Goal: Task Accomplishment & Management: Manage account settings

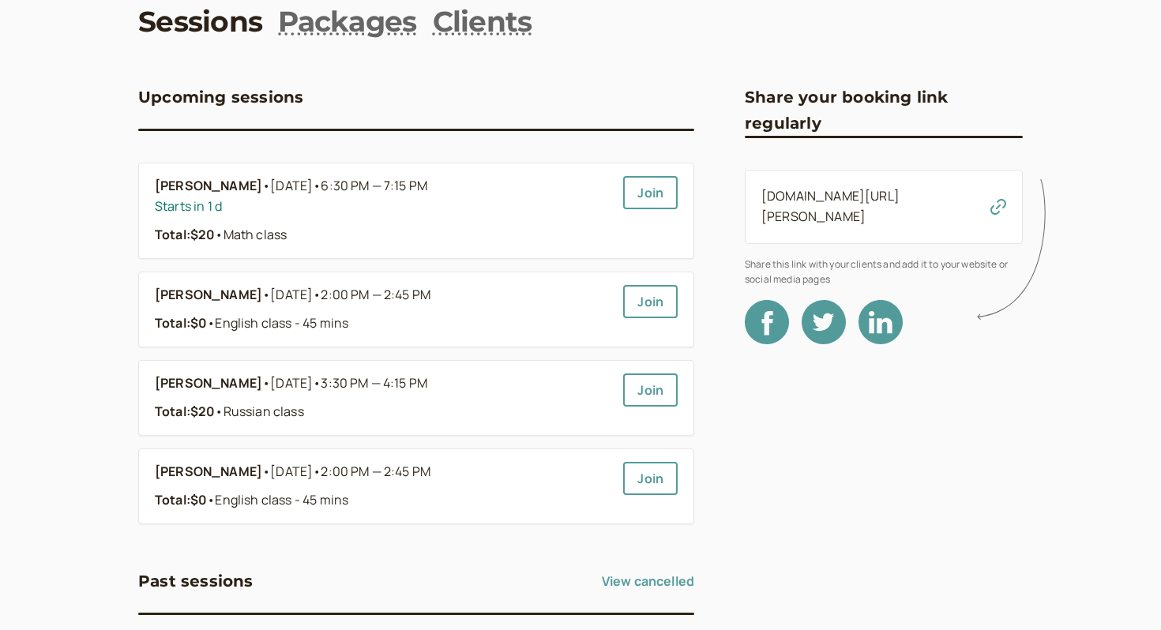
scroll to position [85, 0]
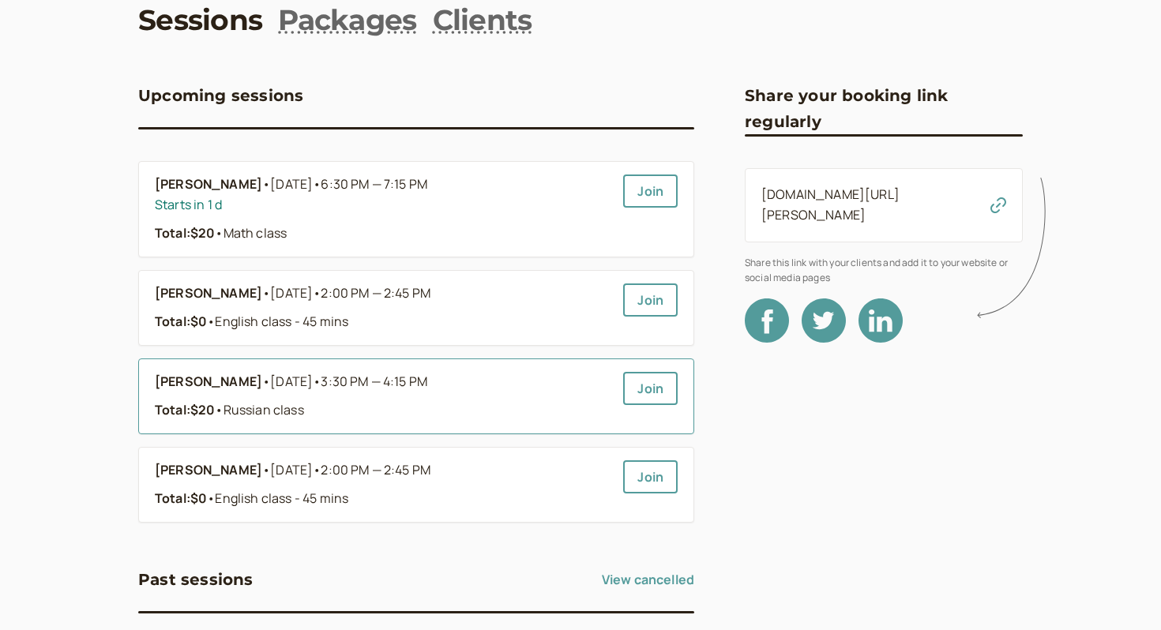
click at [311, 393] on link "[PERSON_NAME] • [DATE] • 3:30 PM — 4:15 PM Total: $20 • Russian class" at bounding box center [383, 396] width 456 height 49
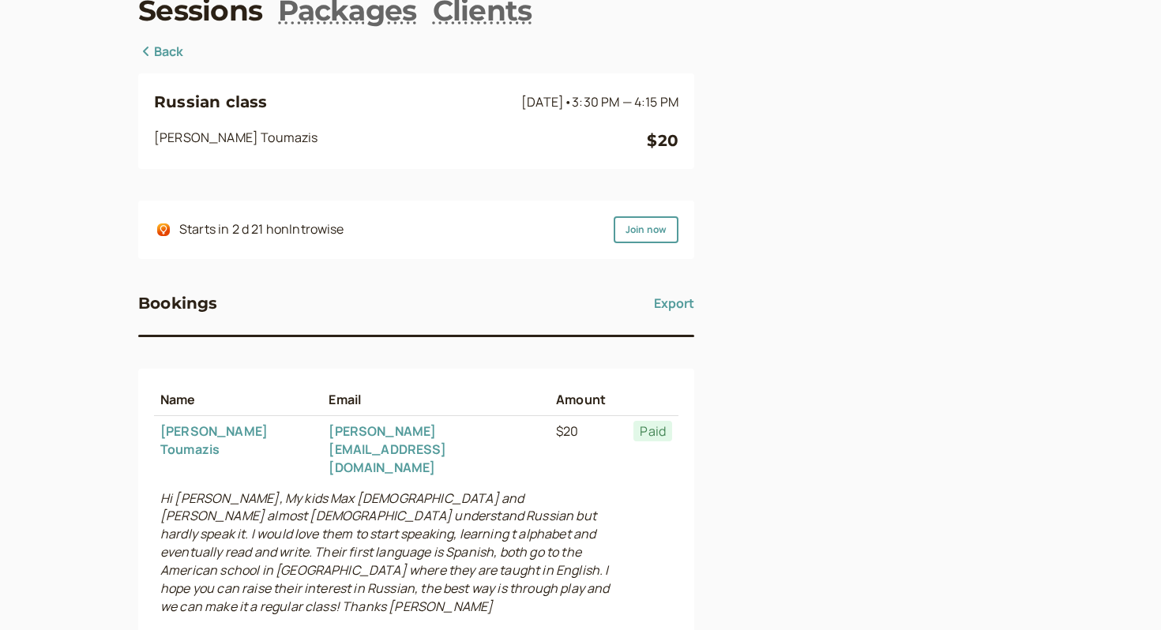
scroll to position [103, 0]
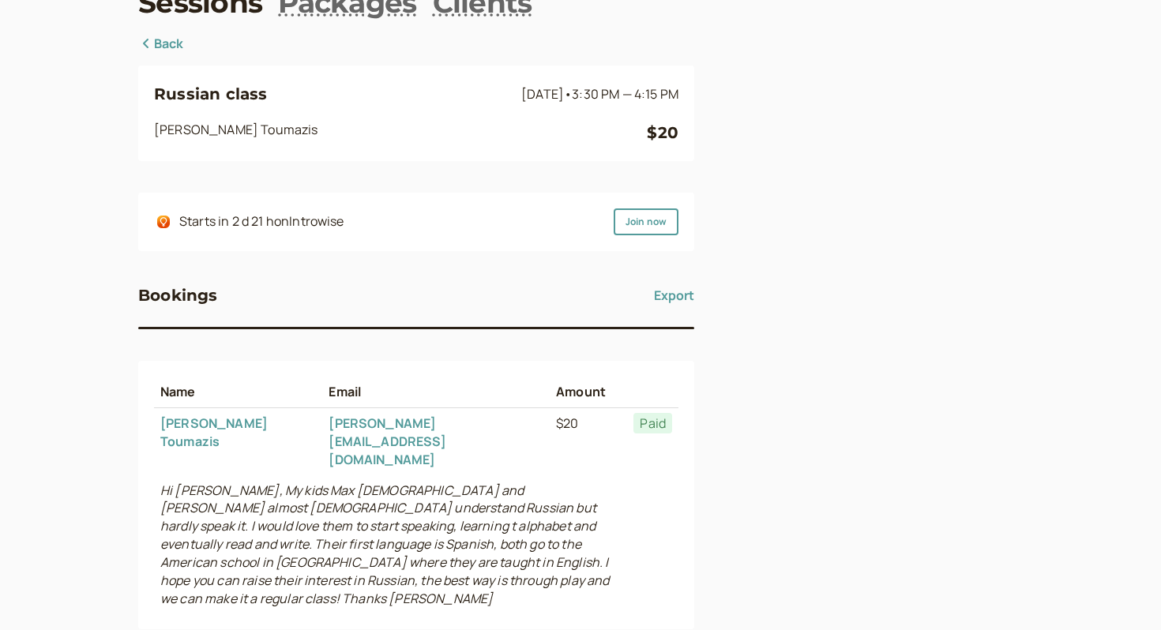
click at [167, 45] on link "Back" at bounding box center [161, 44] width 46 height 21
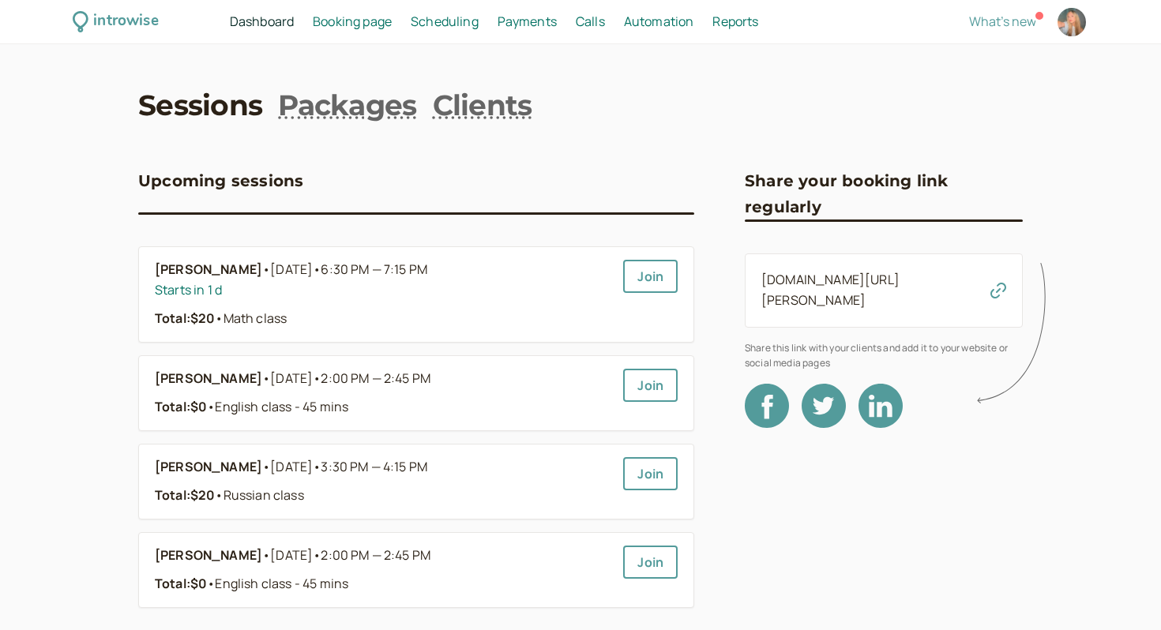
click at [440, 28] on span "Scheduling" at bounding box center [445, 21] width 68 height 17
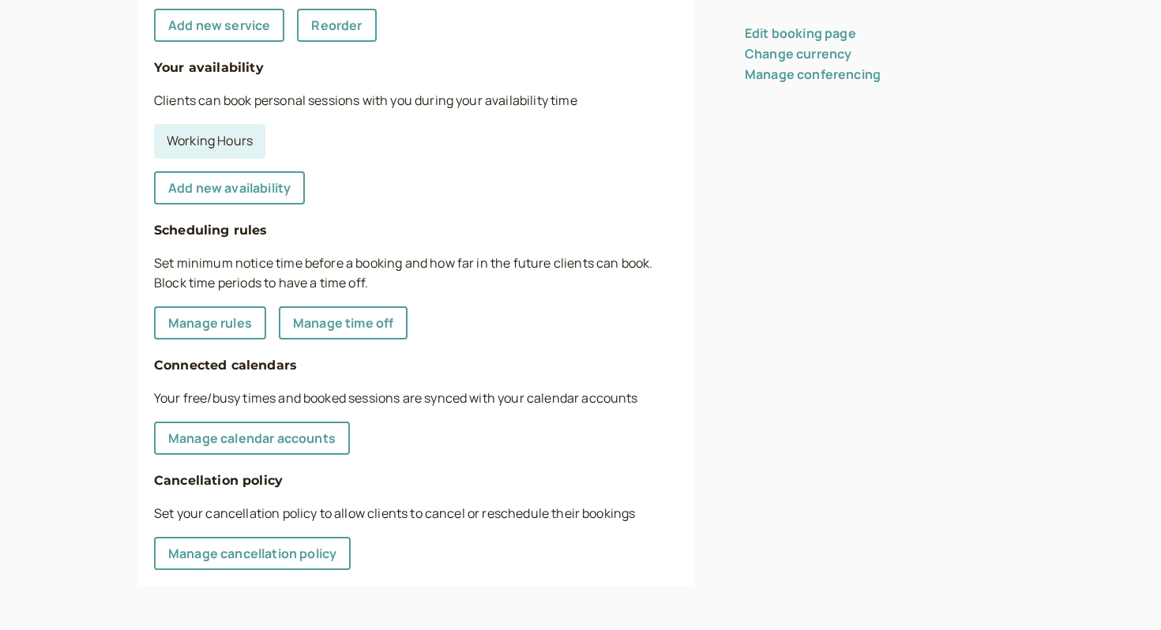
scroll to position [424, 0]
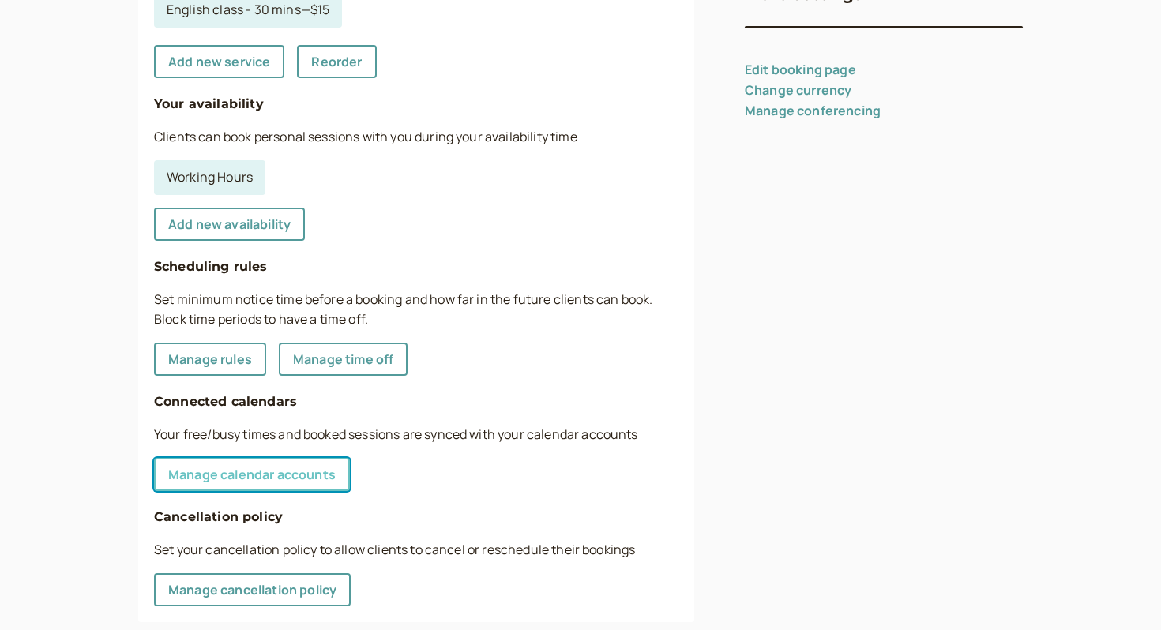
click at [286, 468] on link "Manage calendar accounts" at bounding box center [252, 474] width 196 height 33
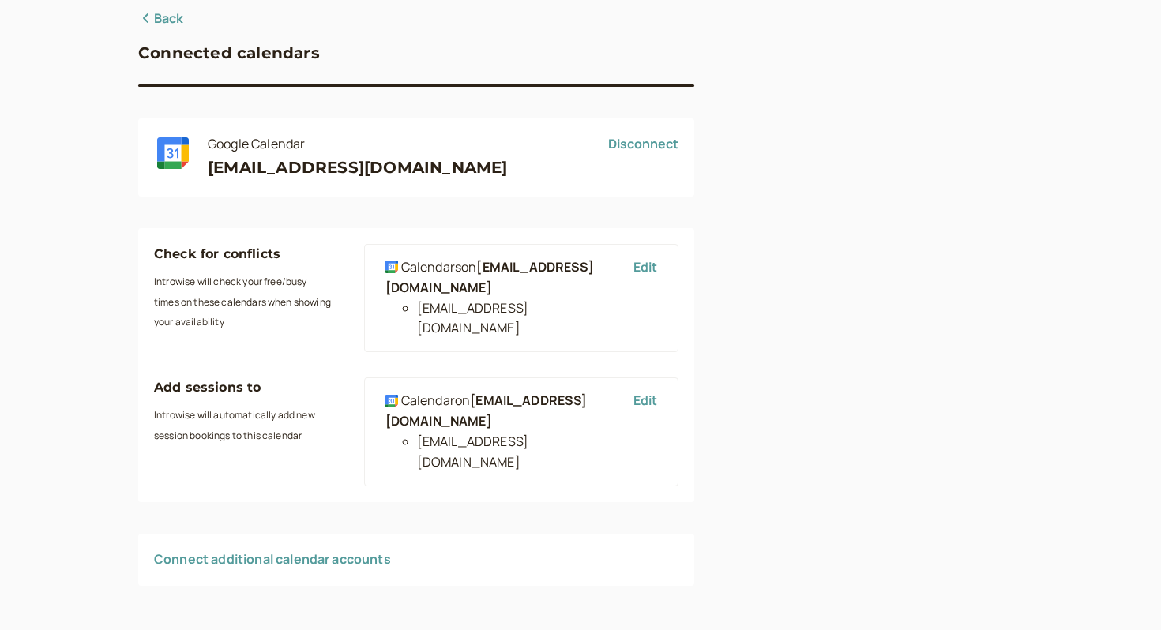
scroll to position [100, 0]
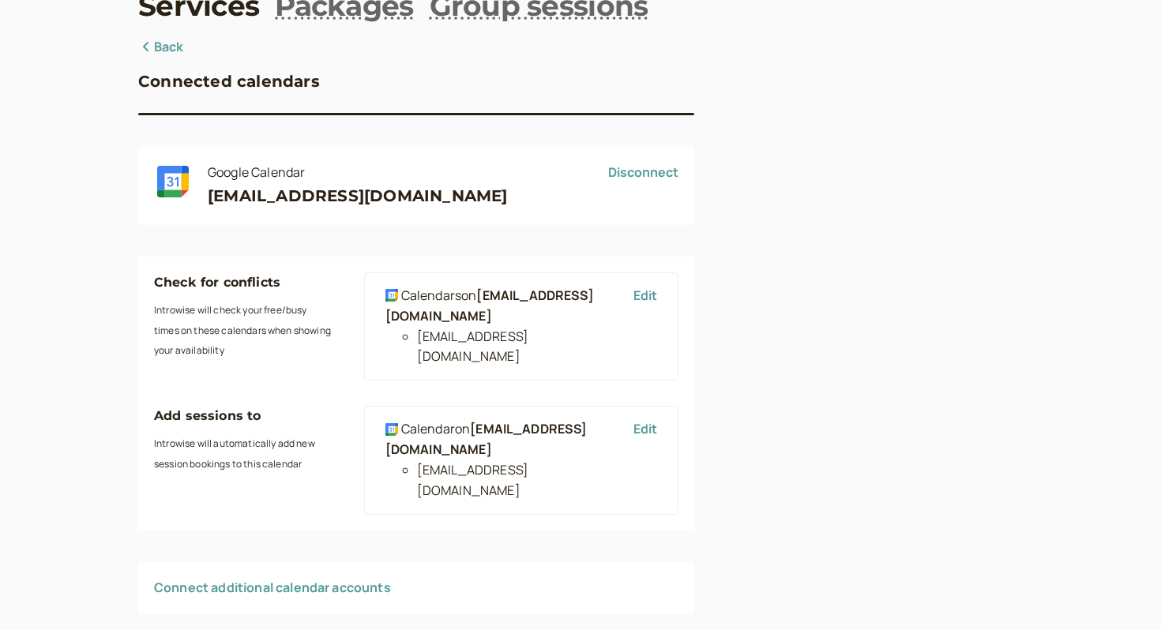
click at [250, 286] on h4 "Check for conflicts" at bounding box center [243, 283] width 179 height 21
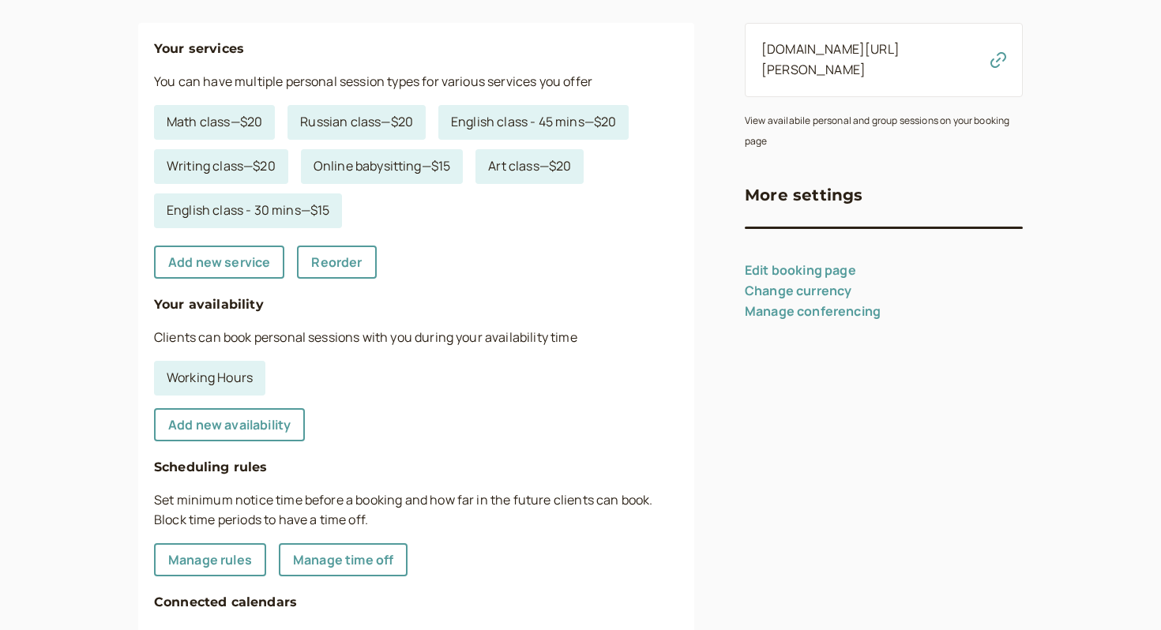
scroll to position [115, 0]
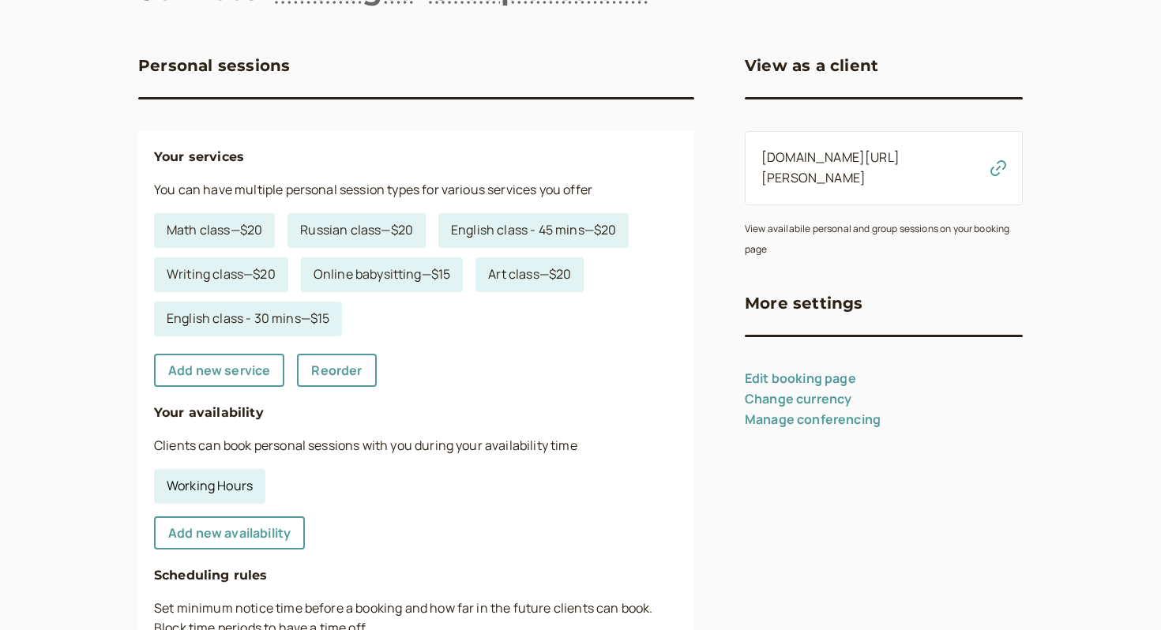
click at [209, 495] on link "Working Hours" at bounding box center [209, 486] width 111 height 35
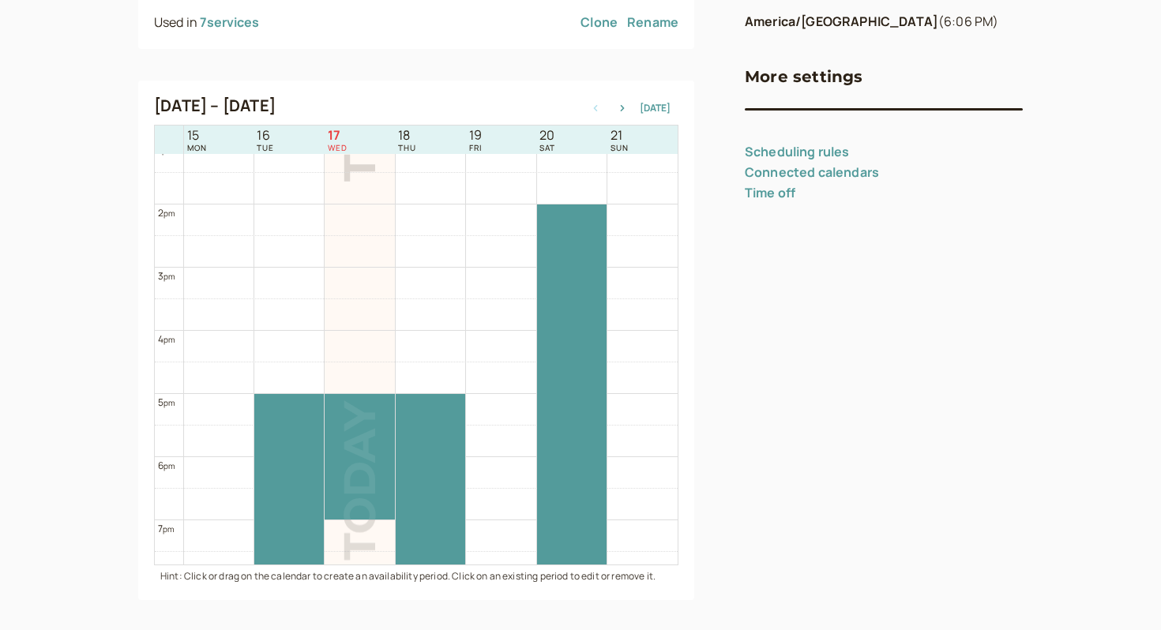
scroll to position [288, 0]
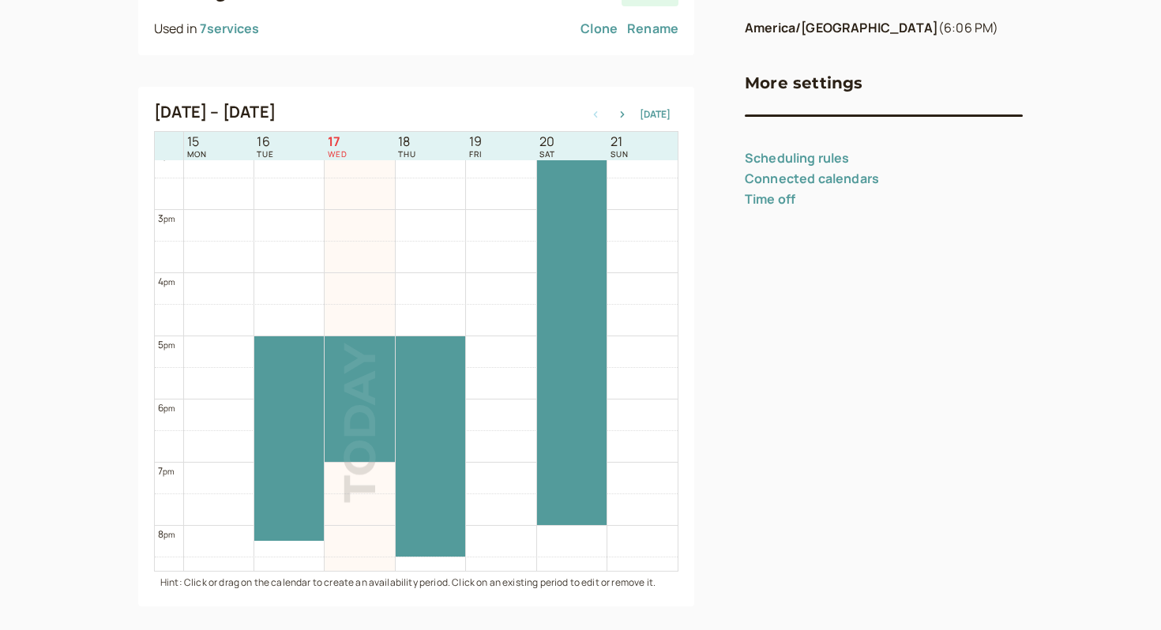
scroll to position [964, 0]
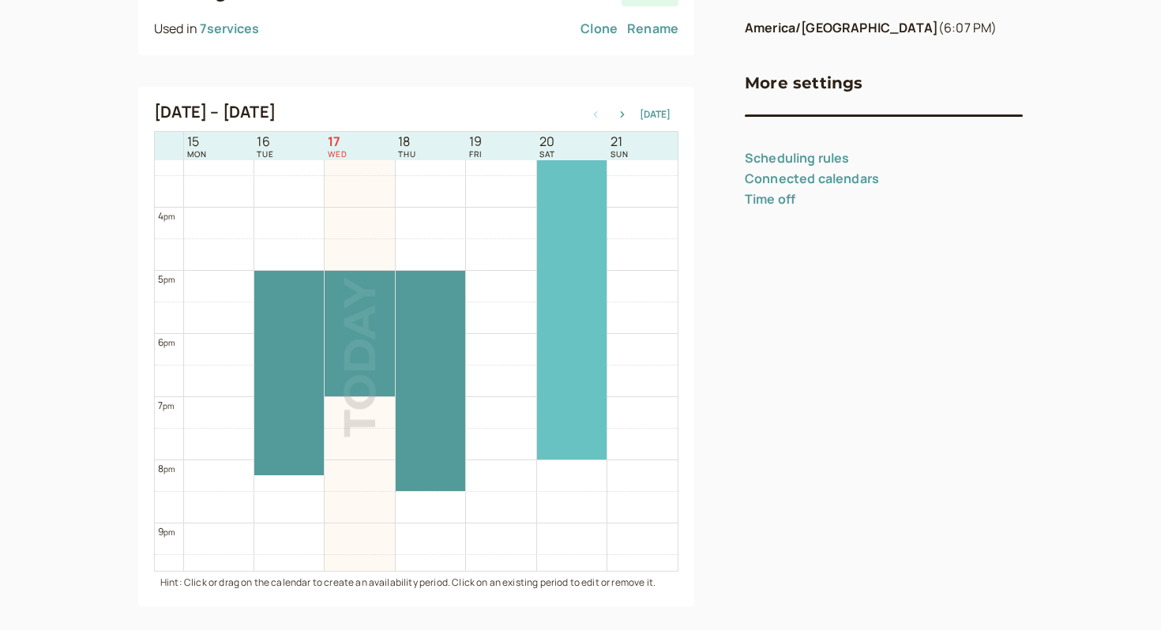
click at [570, 309] on div at bounding box center [572, 270] width 70 height 378
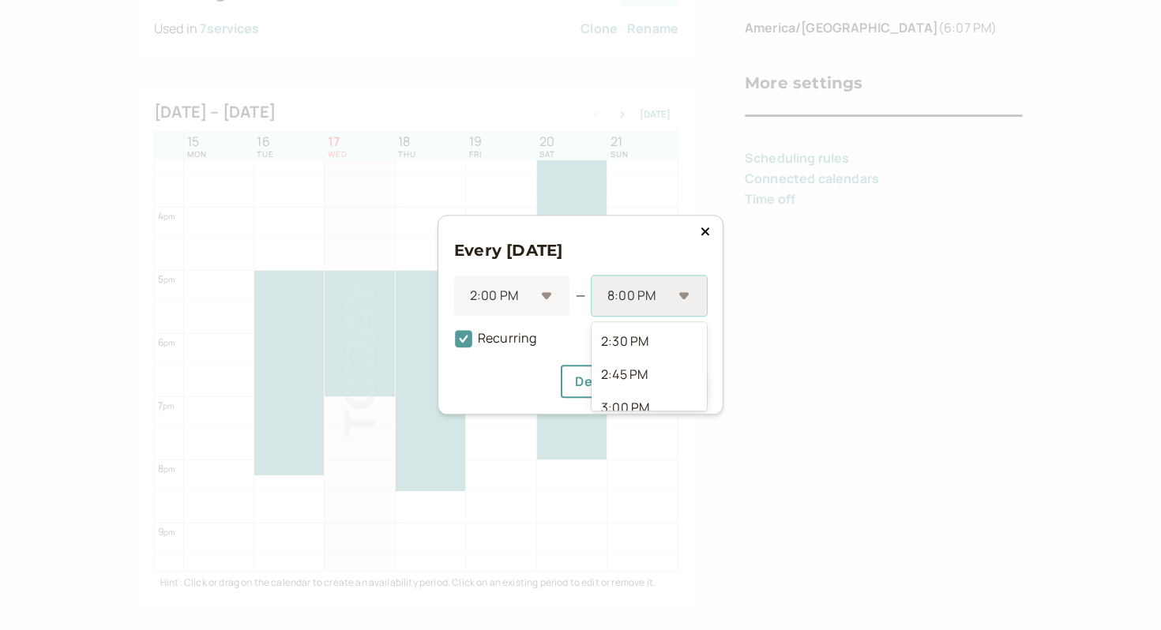
scroll to position [687, 0]
drag, startPoint x: 630, startPoint y: 302, endPoint x: 458, endPoint y: 304, distance: 171.4
click at [458, 304] on div "2:00 PM — option 8:00 PM selected, 23 of 39. 39 results available. Use Up and D…" at bounding box center [580, 296] width 253 height 40
click at [641, 348] on div "4:00 PM" at bounding box center [649, 345] width 115 height 33
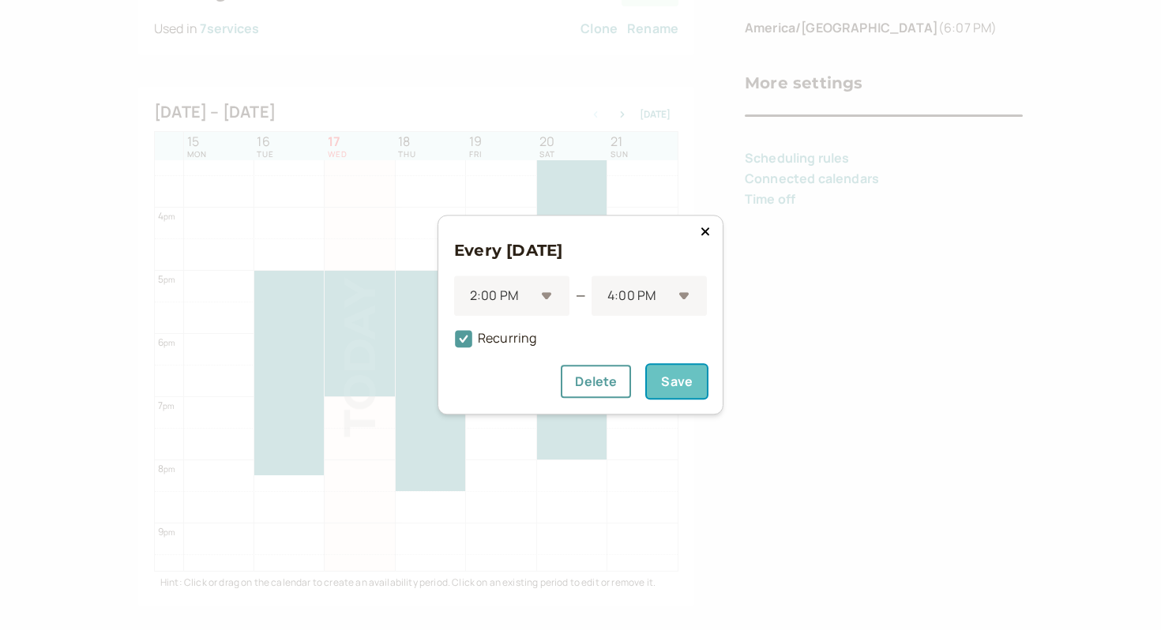
click at [682, 374] on button "Save" at bounding box center [677, 382] width 60 height 33
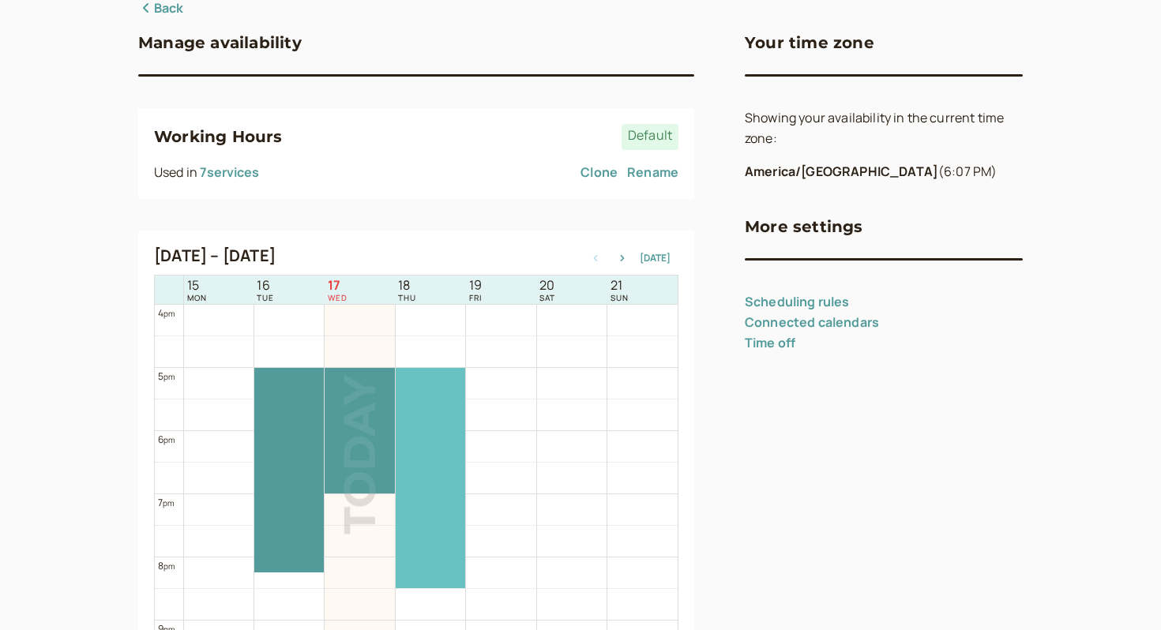
scroll to position [1047, 0]
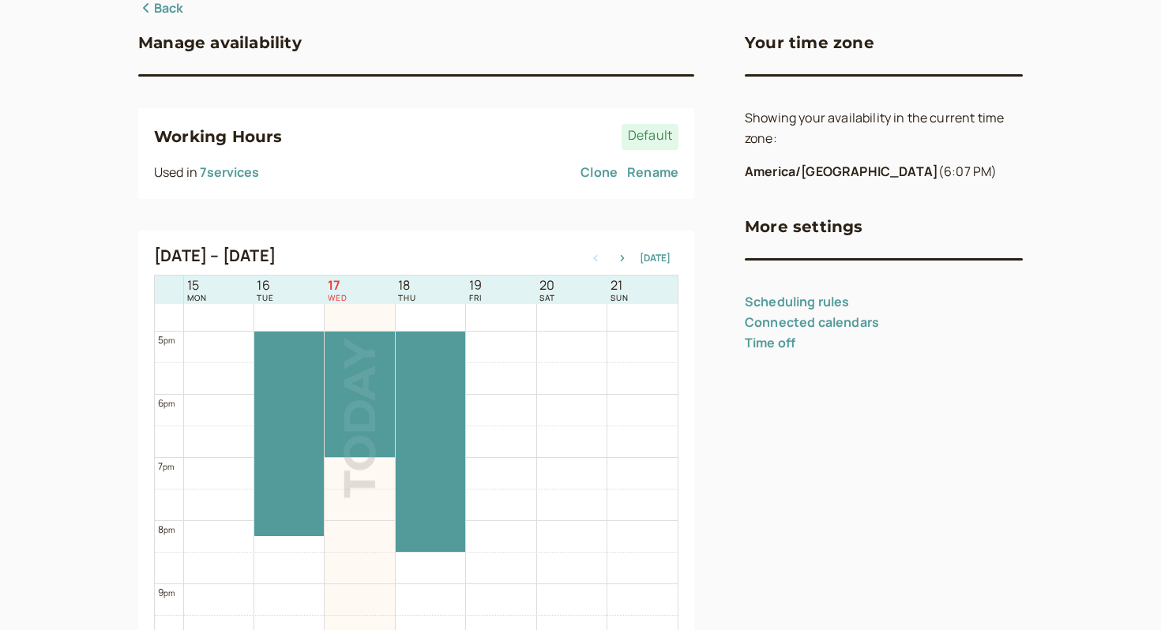
click at [158, 19] on link "Back" at bounding box center [161, 8] width 46 height 21
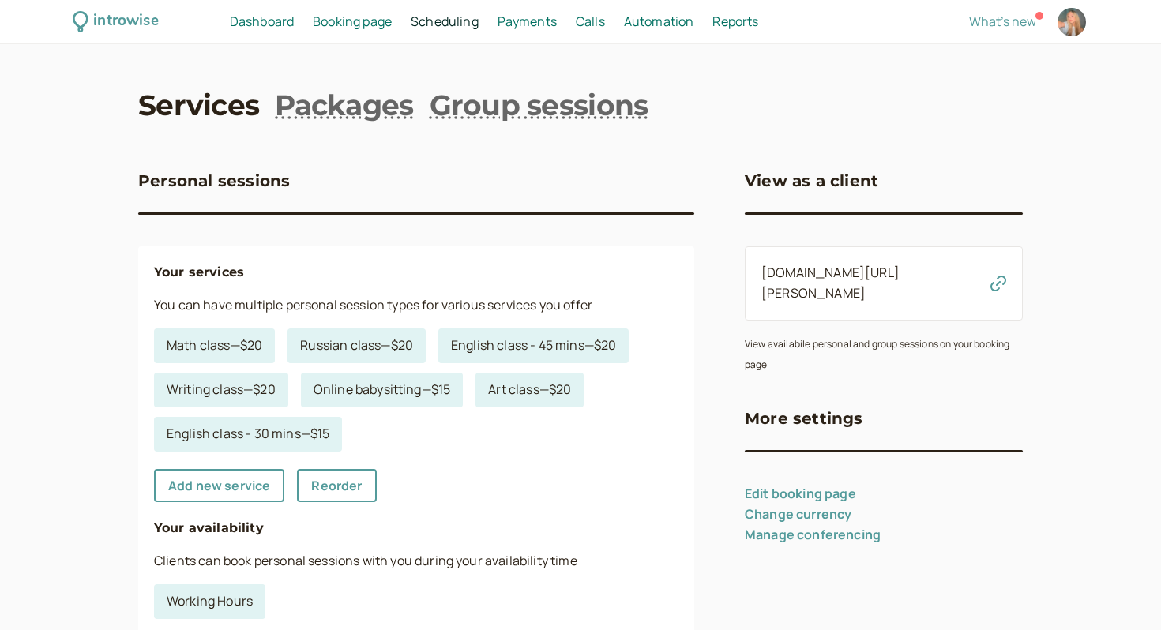
click at [312, 12] on div "Booking page Booking" at bounding box center [353, 22] width 92 height 21
click at [288, 23] on span "Dashboard" at bounding box center [262, 21] width 64 height 17
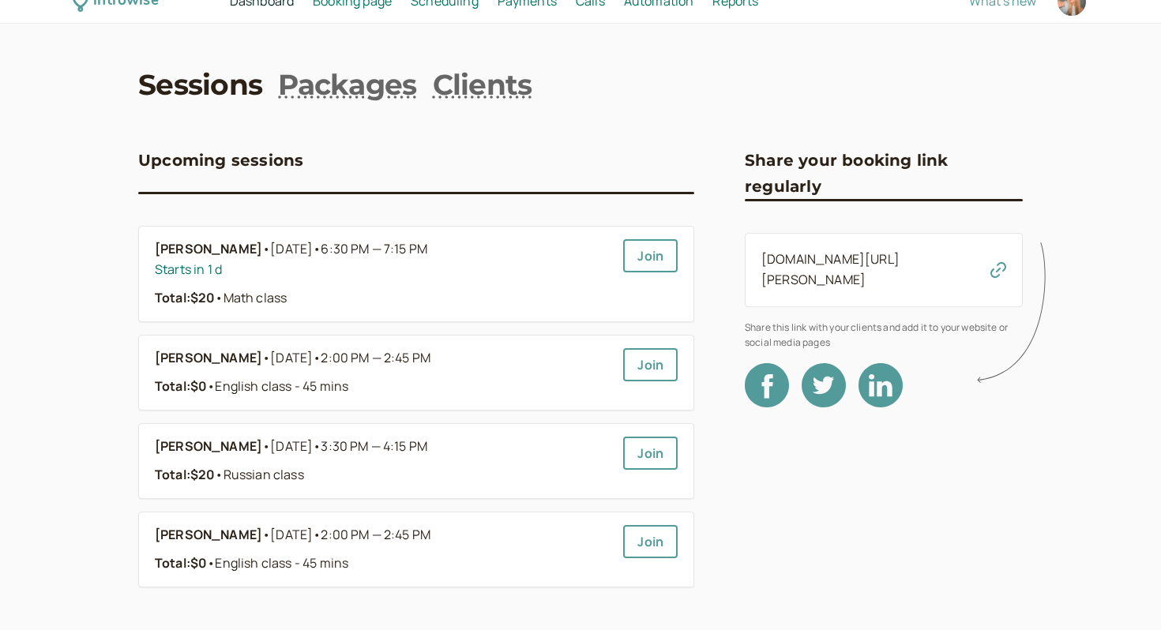
scroll to position [33, 0]
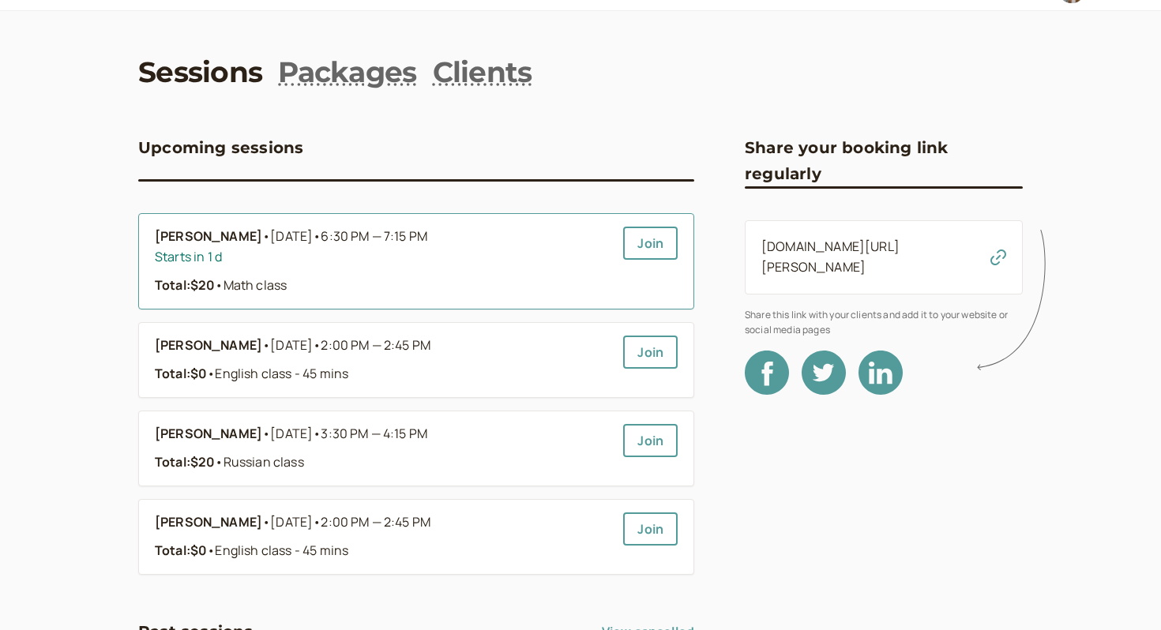
click at [262, 237] on b "[PERSON_NAME]" at bounding box center [208, 237] width 107 height 21
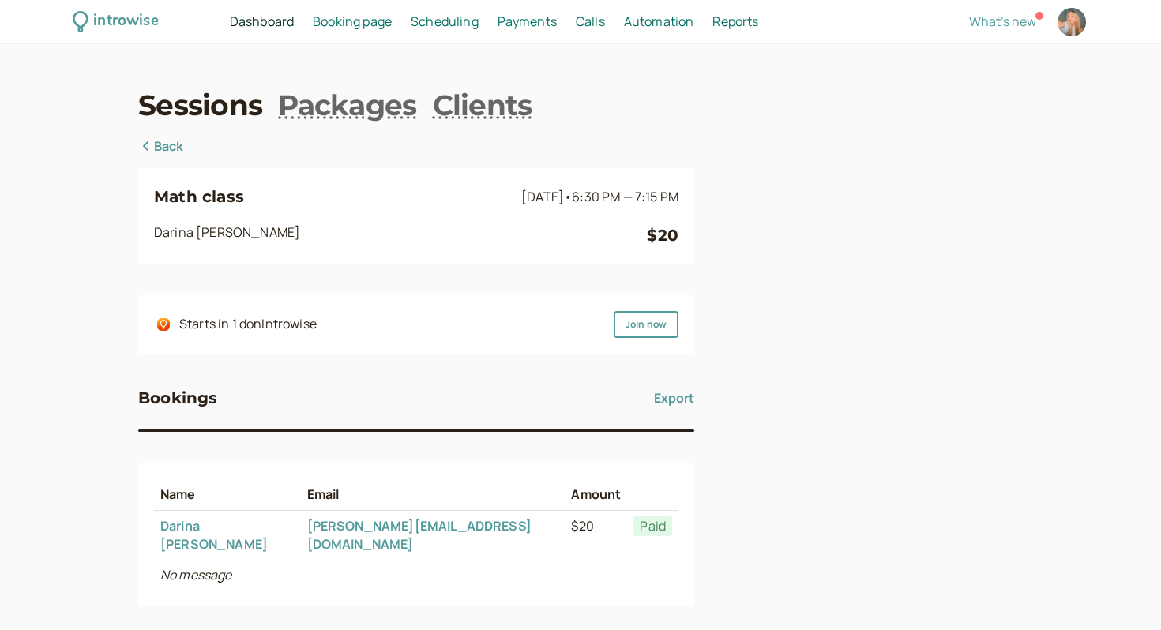
click at [171, 144] on link "Back" at bounding box center [161, 147] width 46 height 21
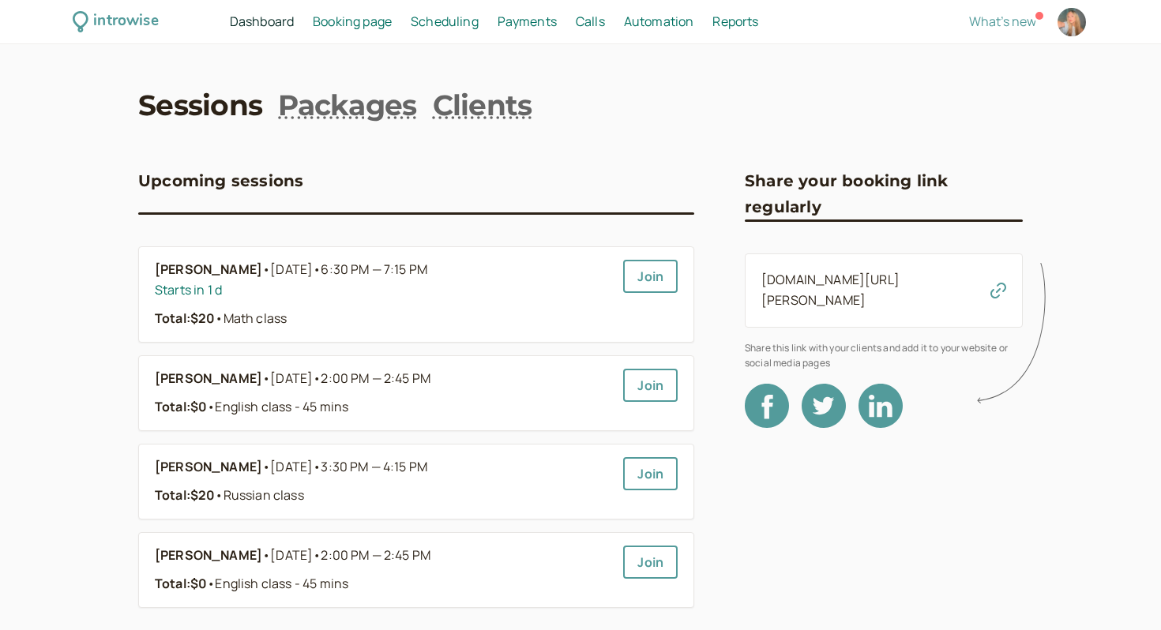
scroll to position [33, 0]
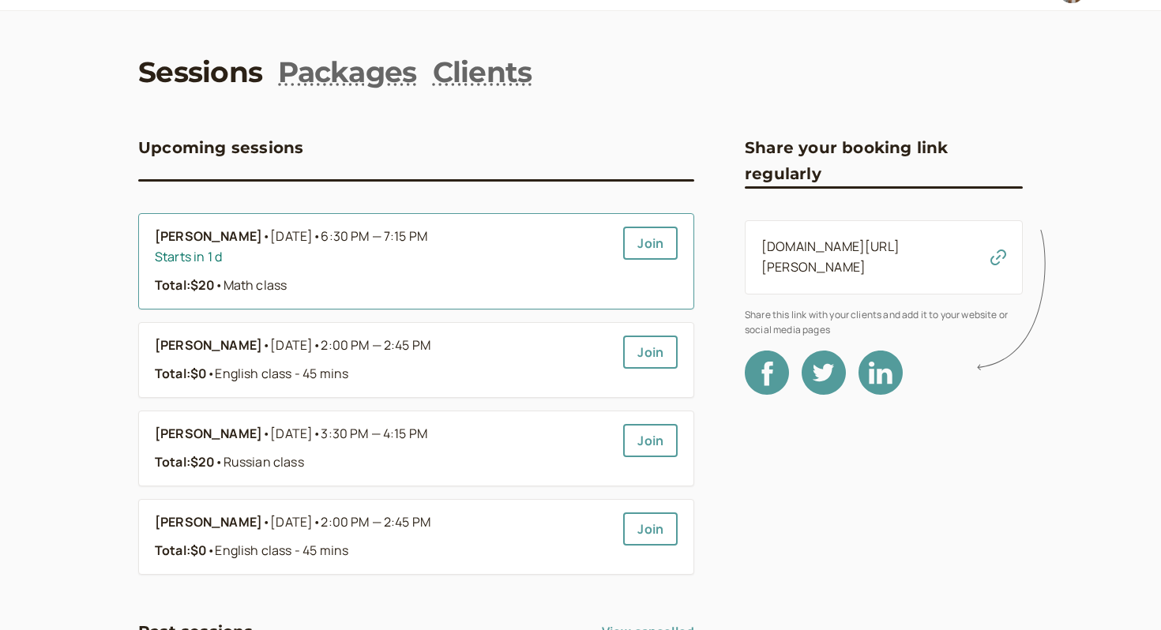
click at [397, 271] on link "[PERSON_NAME] • [DATE] • 6:30 PM — 7:15 PM Starts in 1 d Total: $20 • Math class" at bounding box center [383, 262] width 456 height 70
